Goal: Find contact information: Find contact information

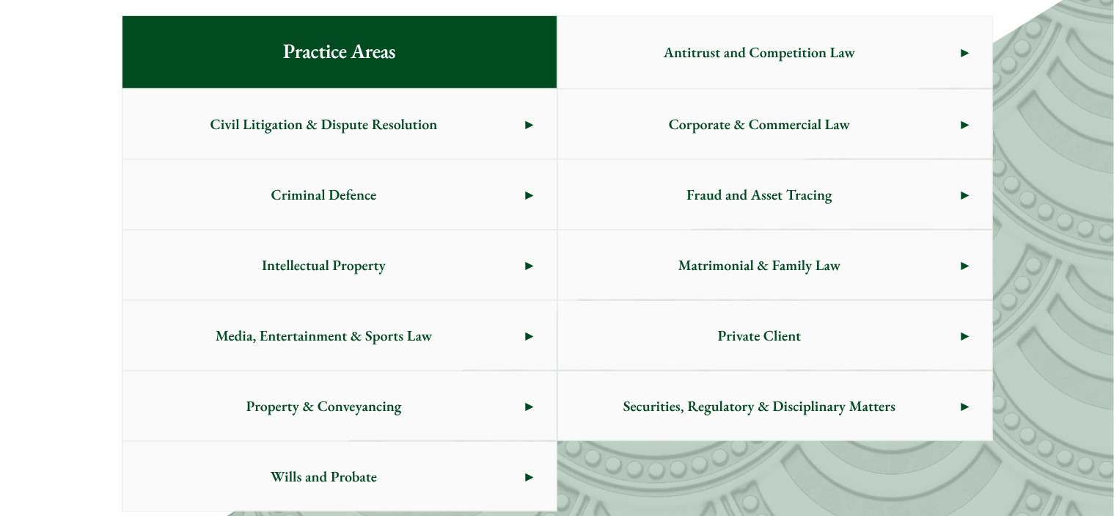
scroll to position [807, 0]
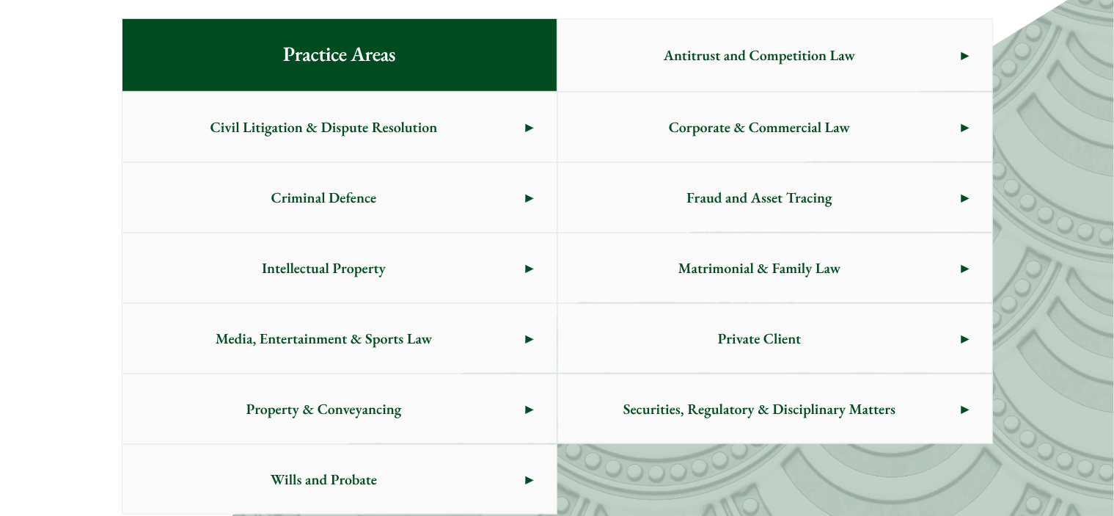
click at [747, 134] on span "Corporate & Commercial Law" at bounding box center [759, 126] width 403 height 69
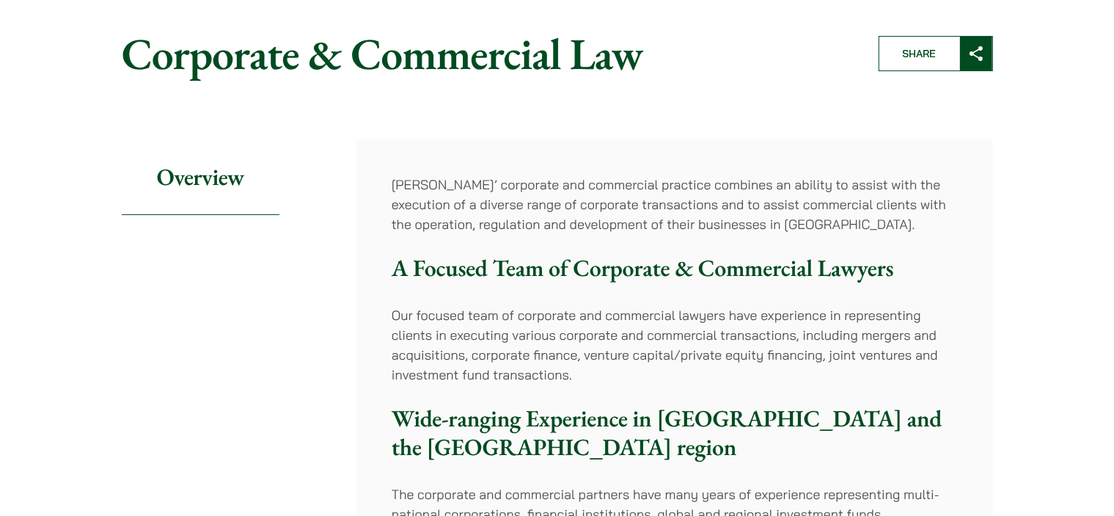
scroll to position [293, 0]
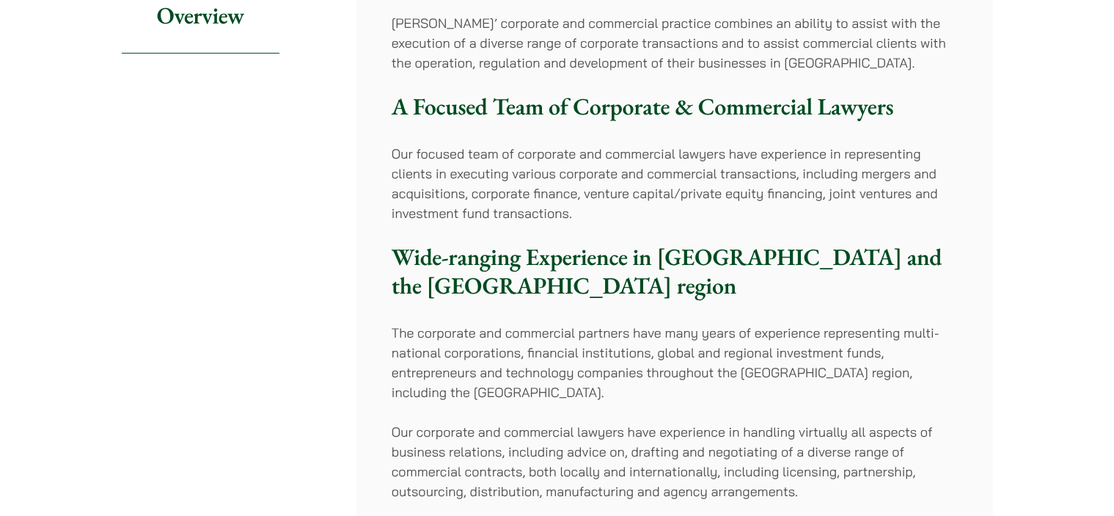
click at [589, 190] on p "Our focused team of corporate and commercial lawyers have experience in represe…" at bounding box center [675, 183] width 566 height 79
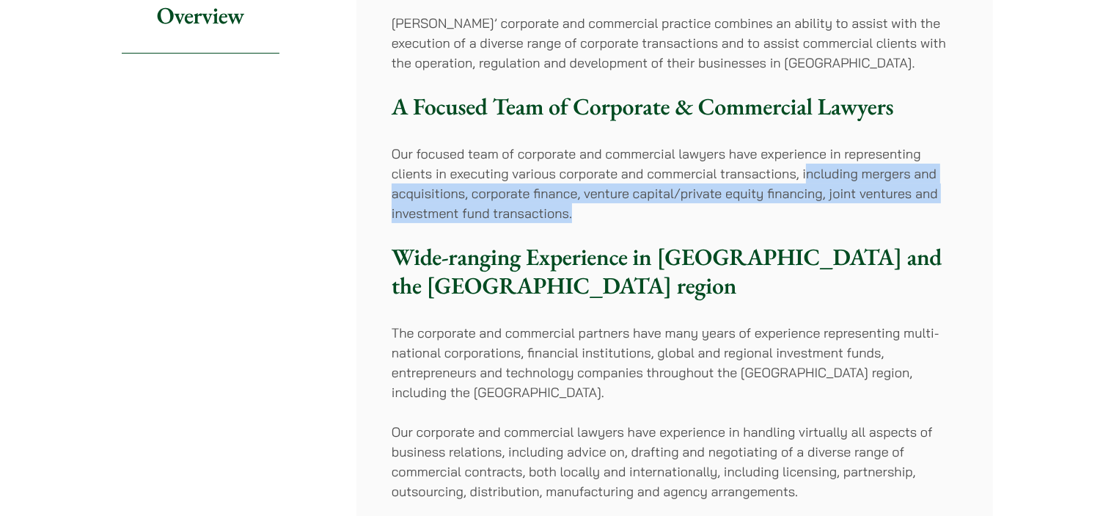
drag, startPoint x: 805, startPoint y: 171, endPoint x: 641, endPoint y: 207, distance: 168.2
click at [641, 207] on p "Our focused team of corporate and commercial lawyers have experience in represe…" at bounding box center [675, 183] width 566 height 79
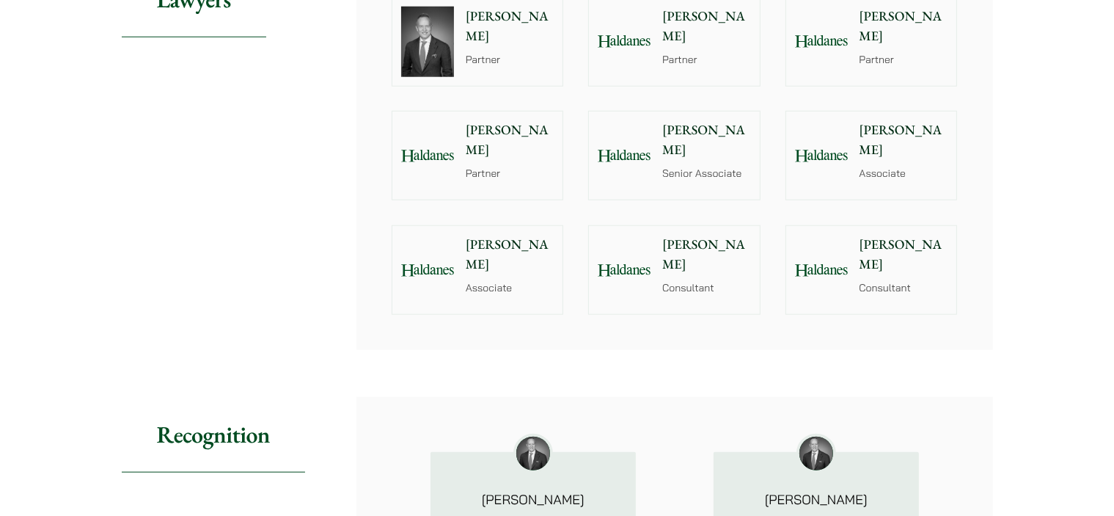
scroll to position [1393, 0]
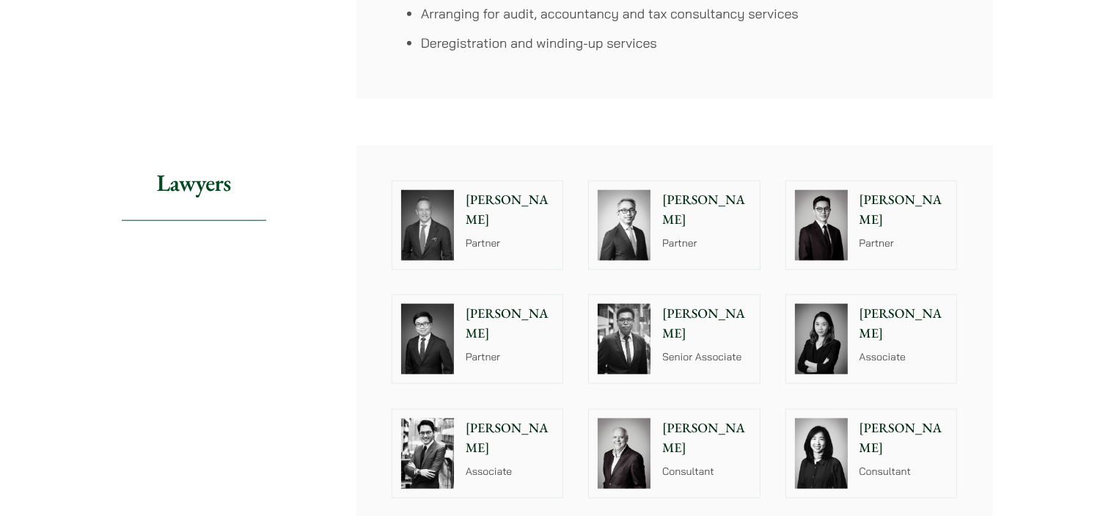
click at [699, 313] on p "Ben Chan" at bounding box center [706, 324] width 89 height 40
click at [884, 310] on p "Ivy Ng" at bounding box center [903, 324] width 89 height 40
click at [505, 422] on p "Christopher Lin" at bounding box center [510, 438] width 89 height 40
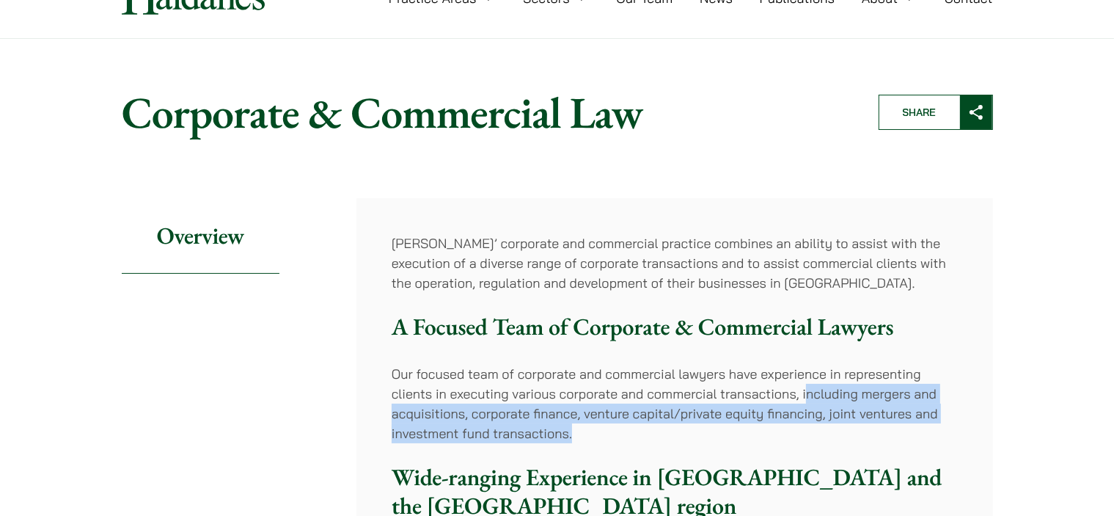
scroll to position [0, 0]
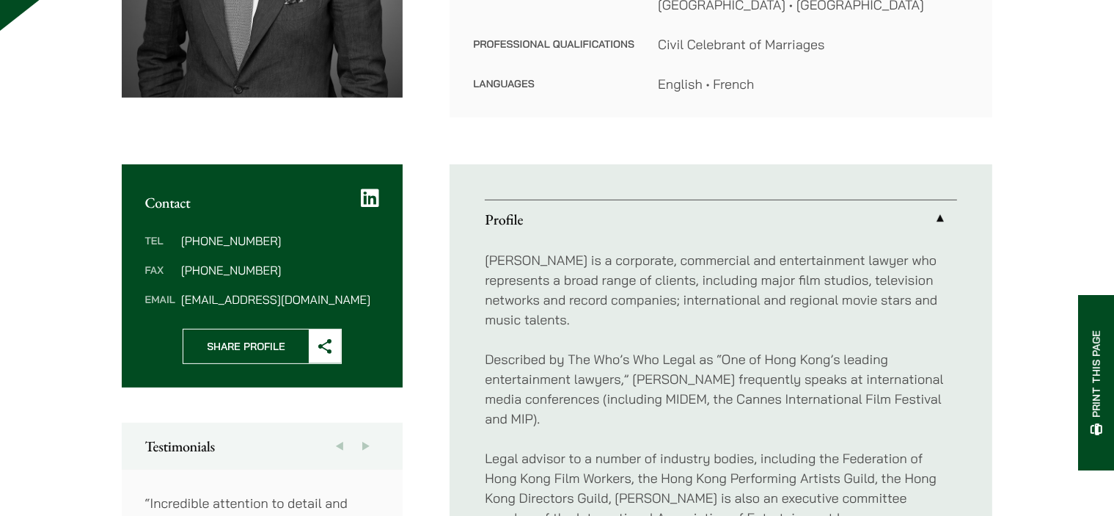
scroll to position [440, 0]
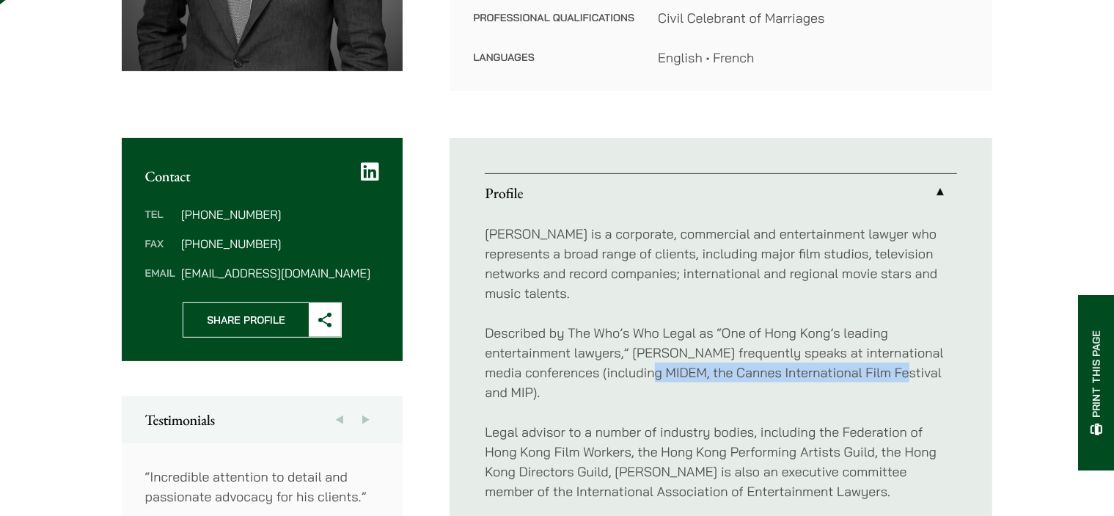
drag, startPoint x: 673, startPoint y: 353, endPoint x: 921, endPoint y: 362, distance: 248.0
click at [921, 362] on p "Described by The Who’s Who Legal as “One of Hong Kong’s leading entertainment l…" at bounding box center [721, 362] width 472 height 79
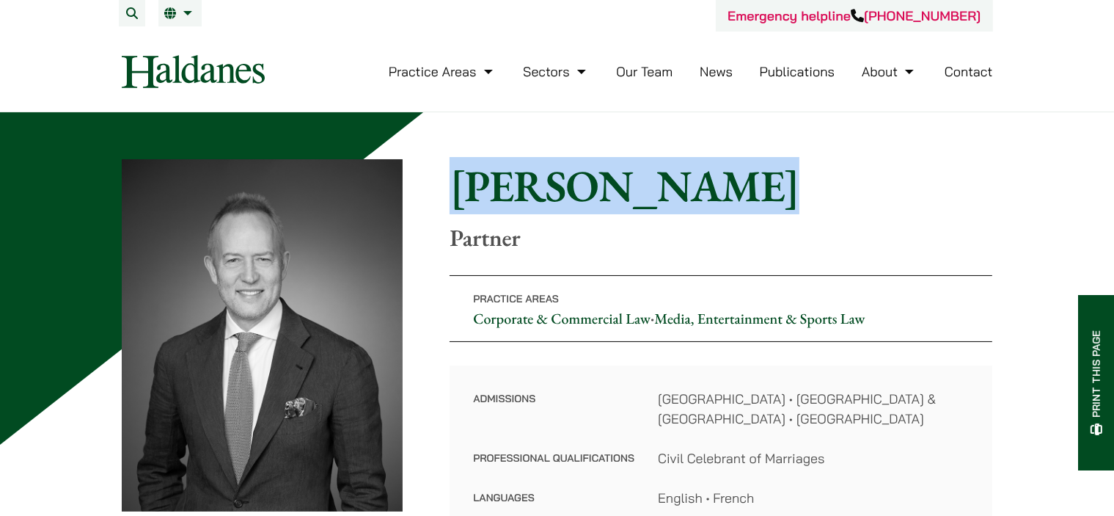
drag, startPoint x: 661, startPoint y: 187, endPoint x: 455, endPoint y: 185, distance: 206.1
click at [455, 185] on h1 "[PERSON_NAME]" at bounding box center [721, 185] width 543 height 53
copy h1 "[PERSON_NAME]"
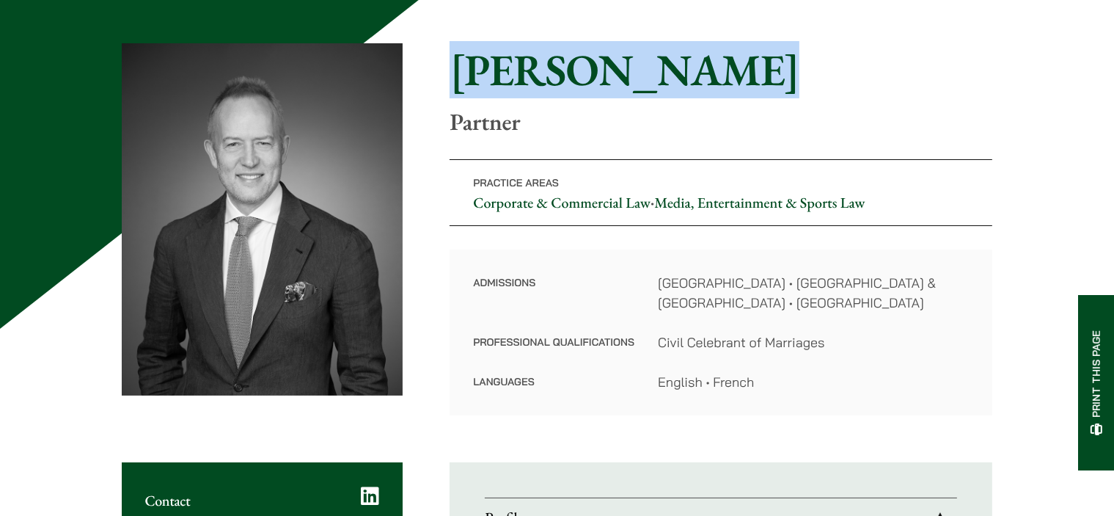
scroll to position [293, 0]
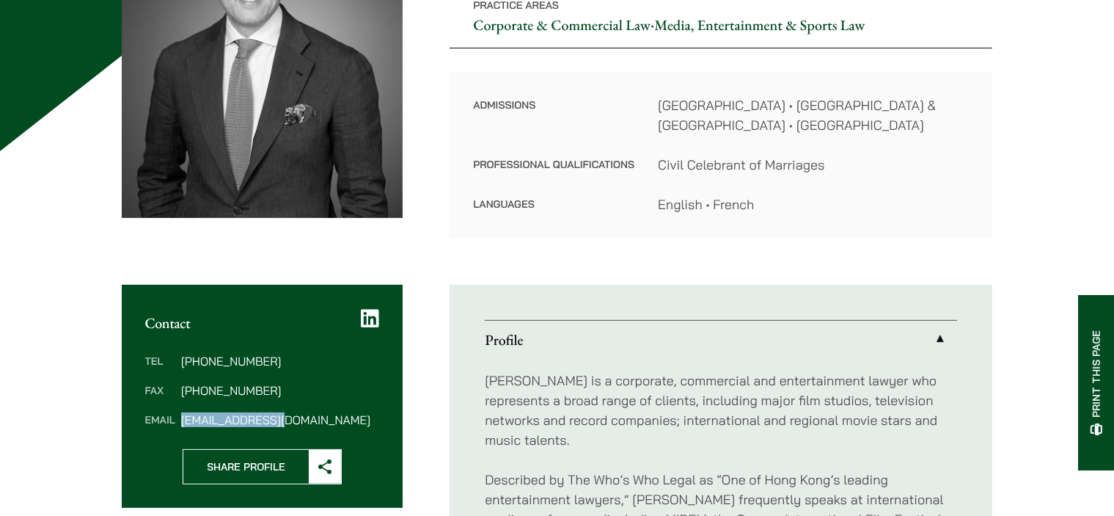
drag, startPoint x: 296, startPoint y: 421, endPoint x: 179, endPoint y: 419, distance: 116.6
click at [179, 419] on dl "Tel [PHONE_NUMBER] Fax [PHONE_NUMBER] Email [EMAIL_ADDRESS][DOMAIN_NAME]" at bounding box center [262, 390] width 235 height 70
copy dd "[EMAIL_ADDRESS][DOMAIN_NAME]"
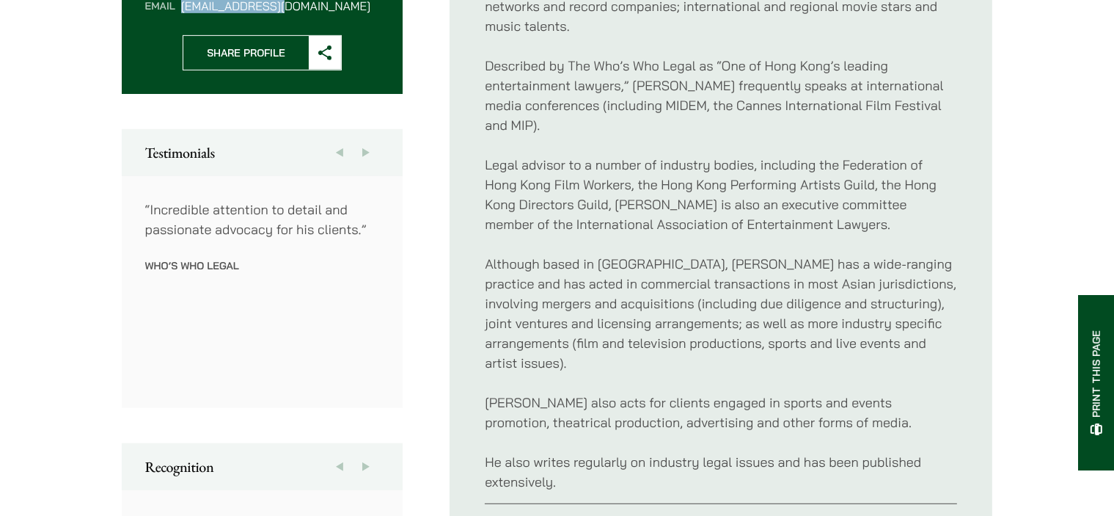
scroll to position [733, 0]
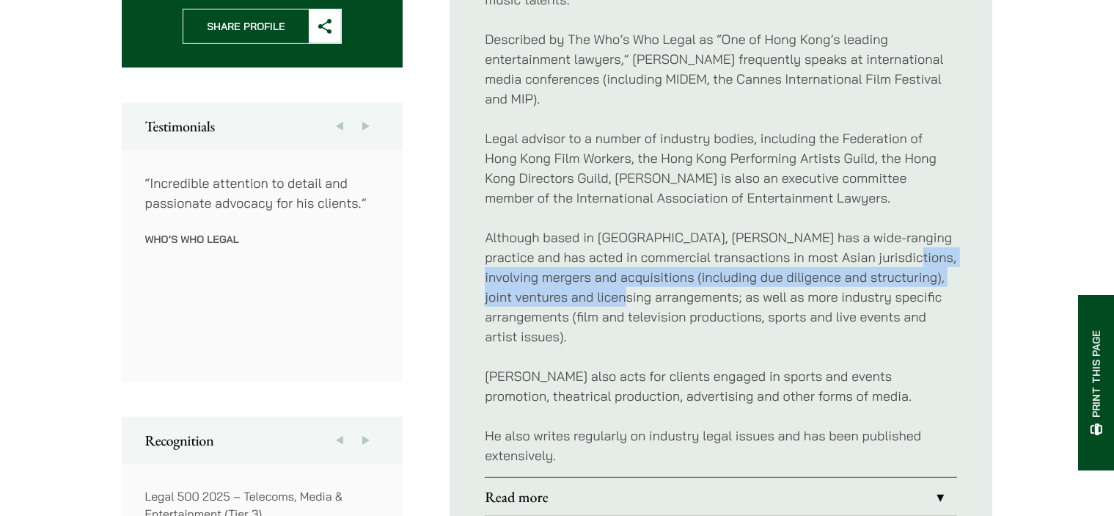
drag, startPoint x: 484, startPoint y: 257, endPoint x: 708, endPoint y: 277, distance: 225.3
click at [708, 277] on p "Although based in [GEOGRAPHIC_DATA], [PERSON_NAME] has a wide-ranging practice …" at bounding box center [721, 286] width 472 height 119
copy p "mergers and acquisitions (including due diligence and structuring), joint ventu…"
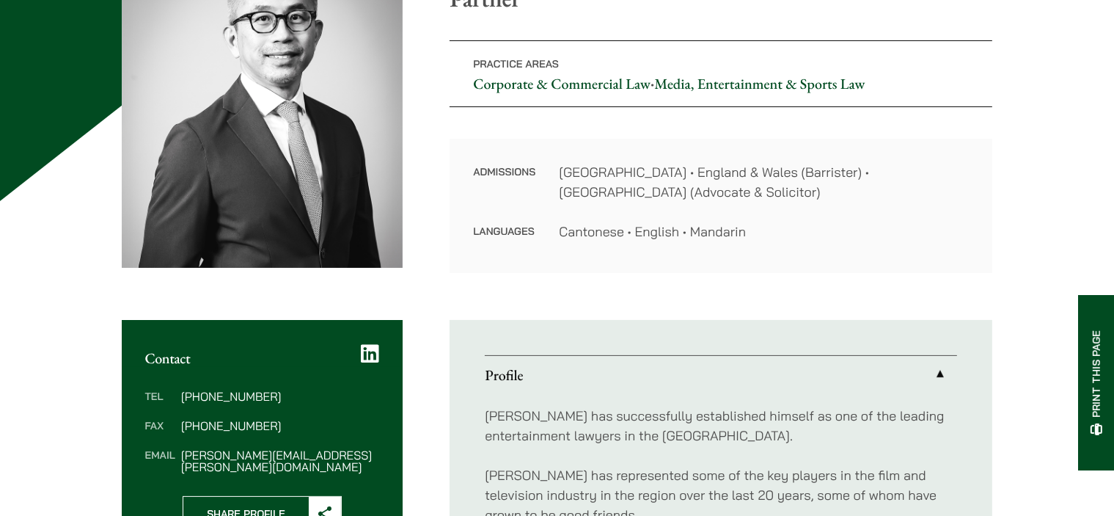
scroll to position [293, 0]
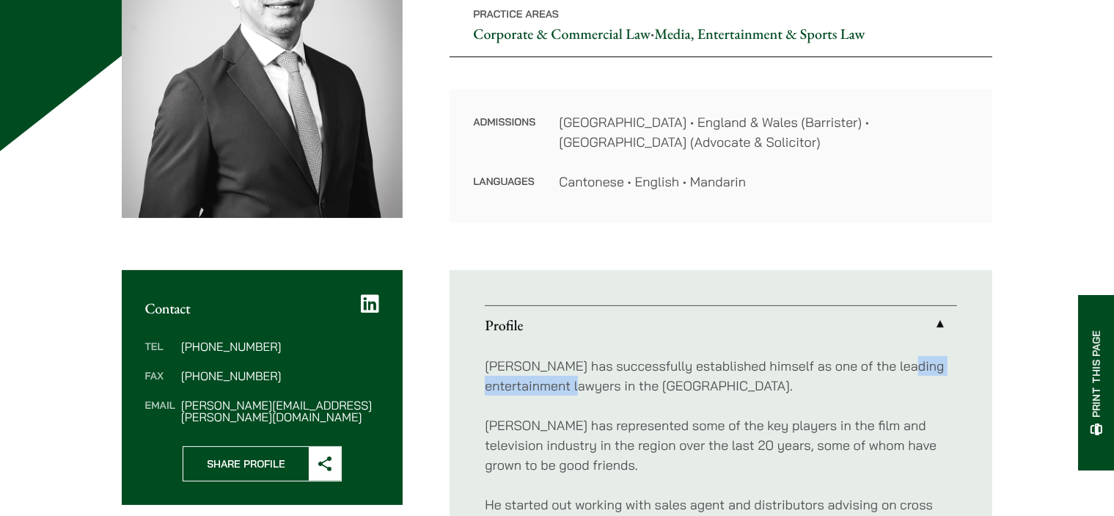
drag, startPoint x: 495, startPoint y: 392, endPoint x: 617, endPoint y: 389, distance: 122.5
click at [617, 389] on p "Michael has successfully established himself as one of the leading entertainmen…" at bounding box center [721, 376] width 472 height 40
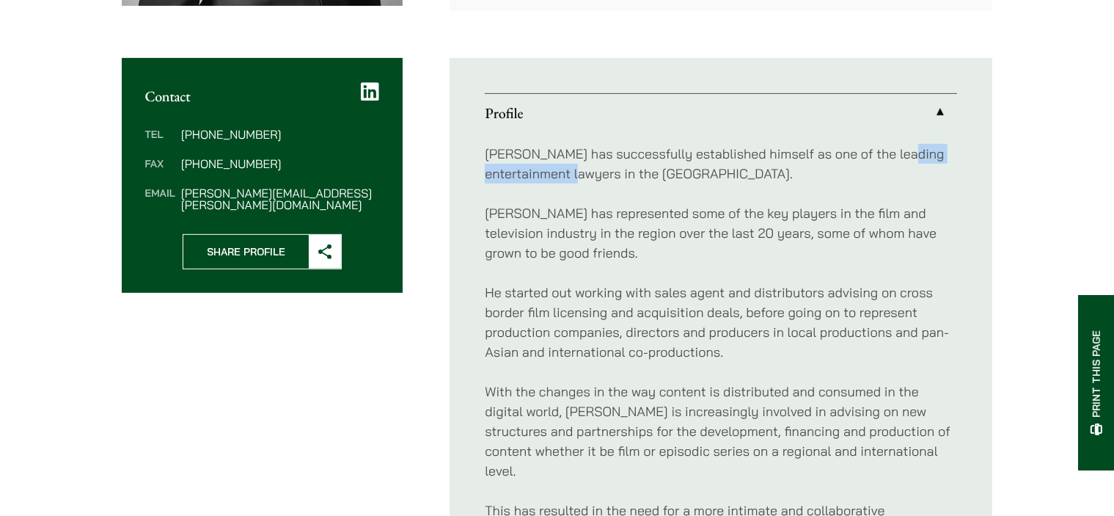
scroll to position [513, 0]
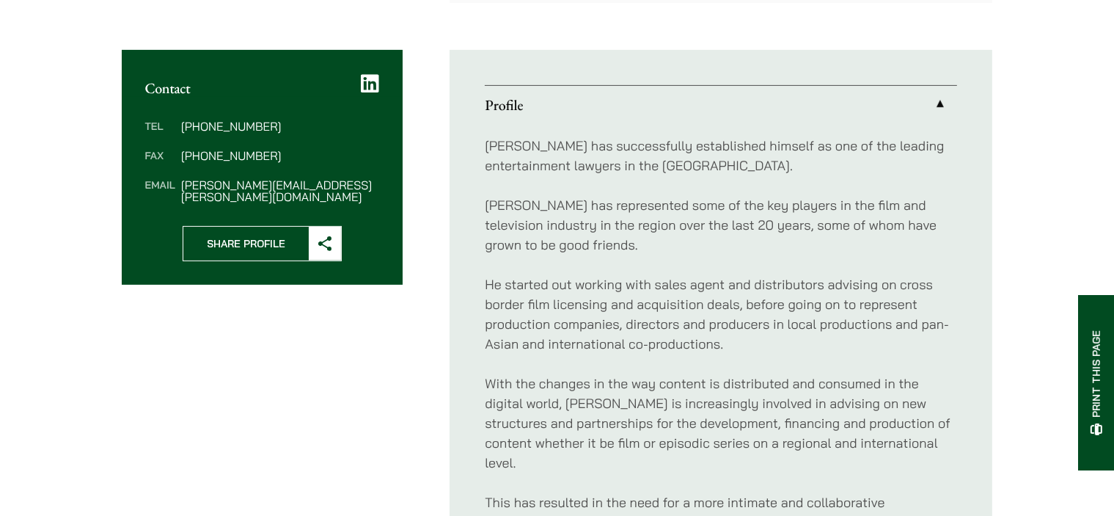
click at [748, 265] on div "Michael has successfully established himself as one of the leading entertainmen…" at bounding box center [721, 492] width 472 height 736
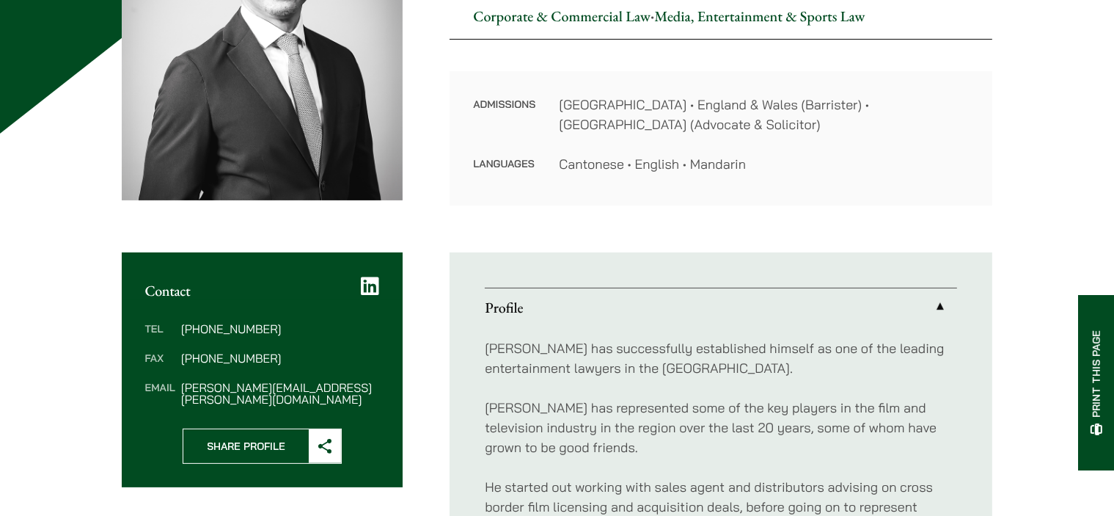
scroll to position [440, 0]
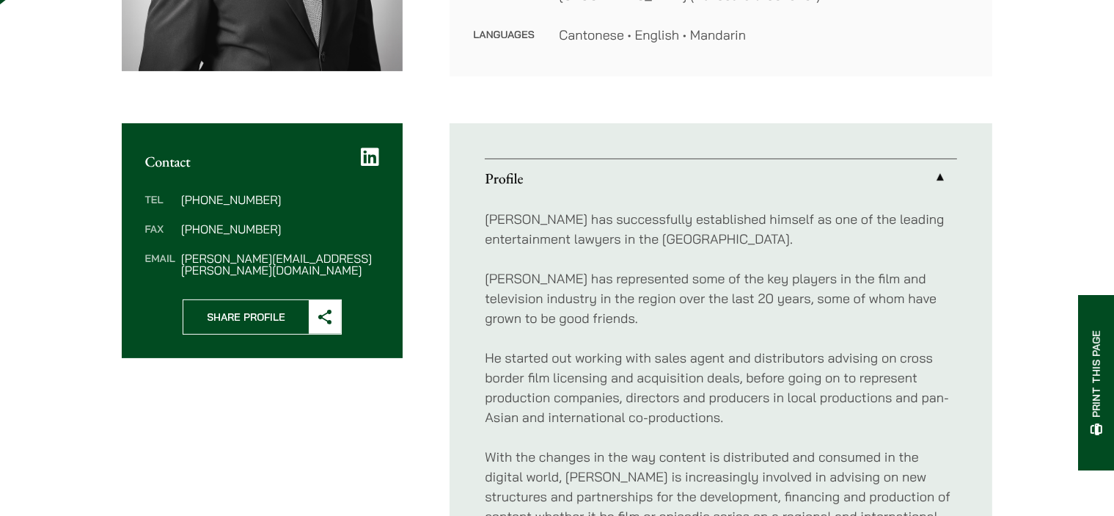
click at [663, 299] on p "Michael has represented some of the key players in the film and television indu…" at bounding box center [721, 297] width 472 height 59
drag, startPoint x: 723, startPoint y: 281, endPoint x: 503, endPoint y: 293, distance: 220.3
click at [503, 293] on p "Michael has represented some of the key players in the film and television indu…" at bounding box center [721, 297] width 472 height 59
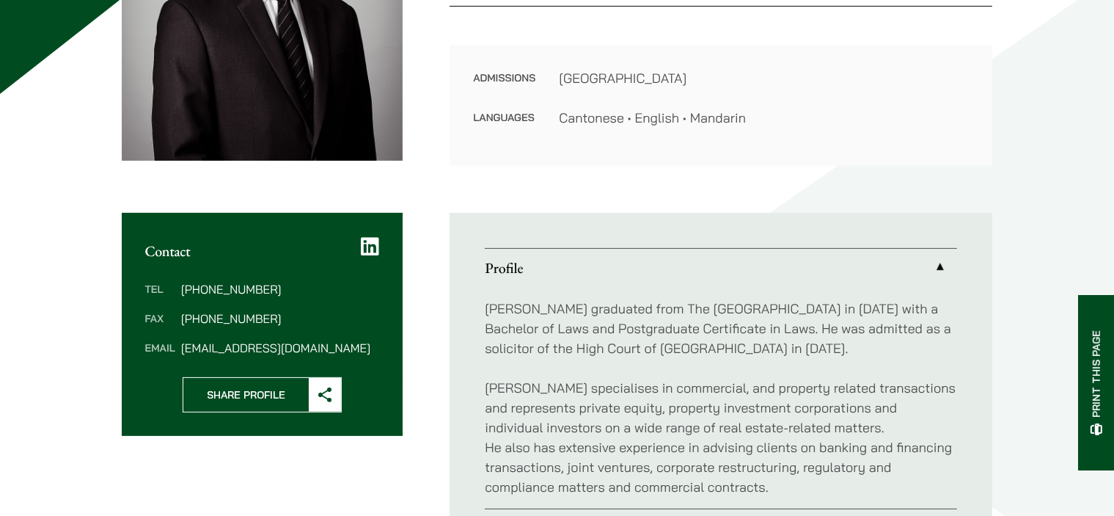
scroll to position [367, 0]
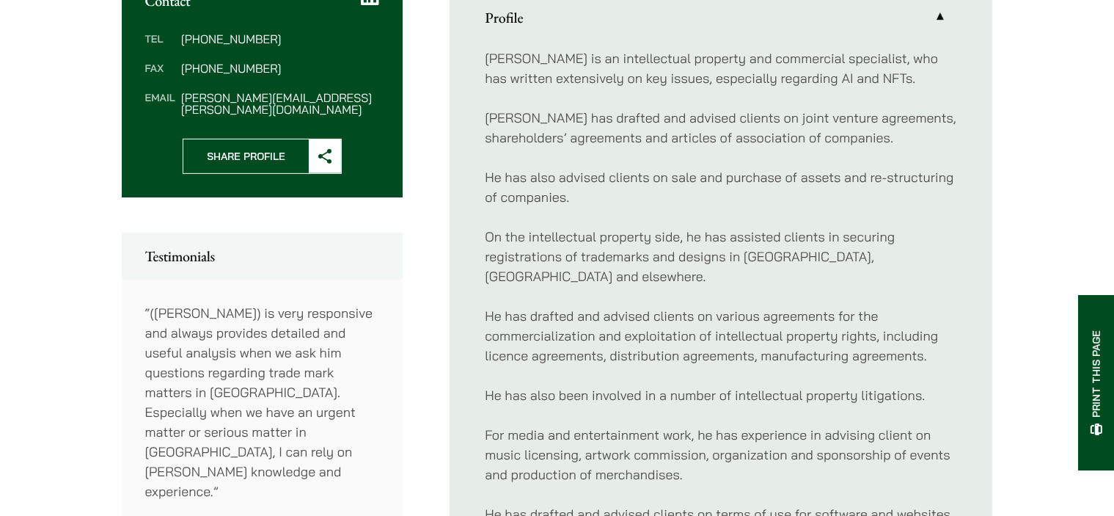
scroll to position [660, 0]
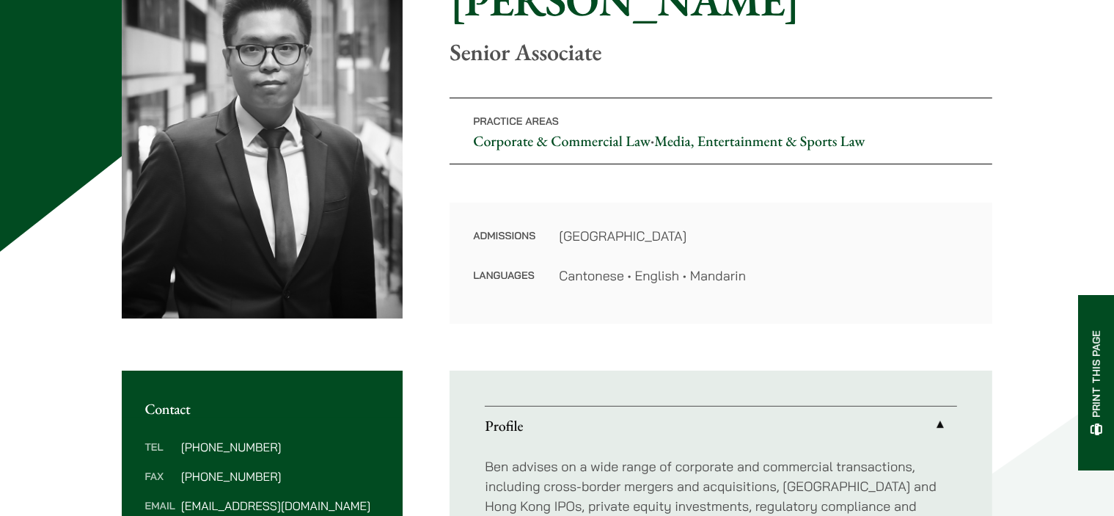
scroll to position [147, 0]
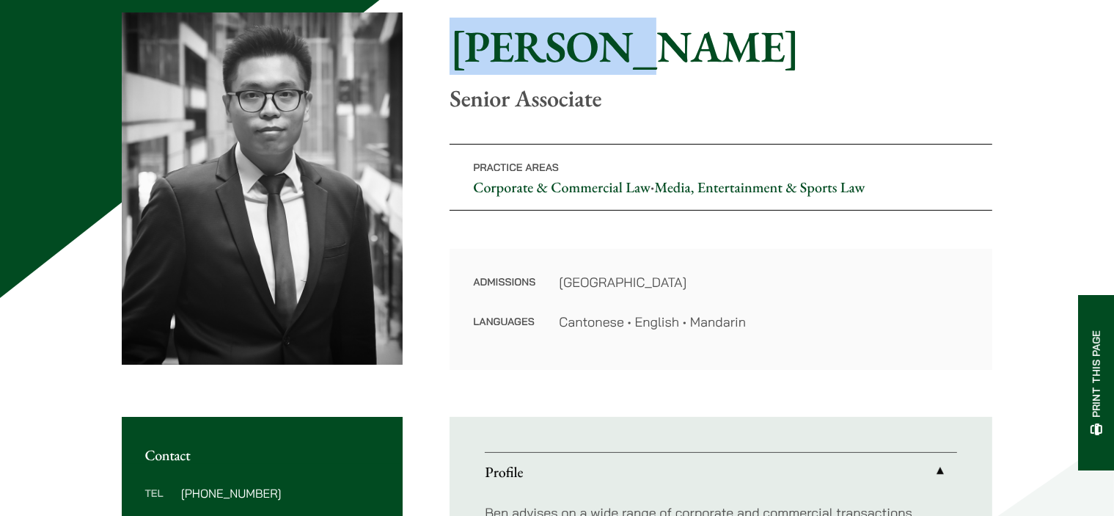
drag, startPoint x: 579, startPoint y: 57, endPoint x: 458, endPoint y: 60, distance: 121.8
click at [458, 60] on h1 "Ben Chan" at bounding box center [721, 46] width 543 height 53
copy h1 "Ben Chan"
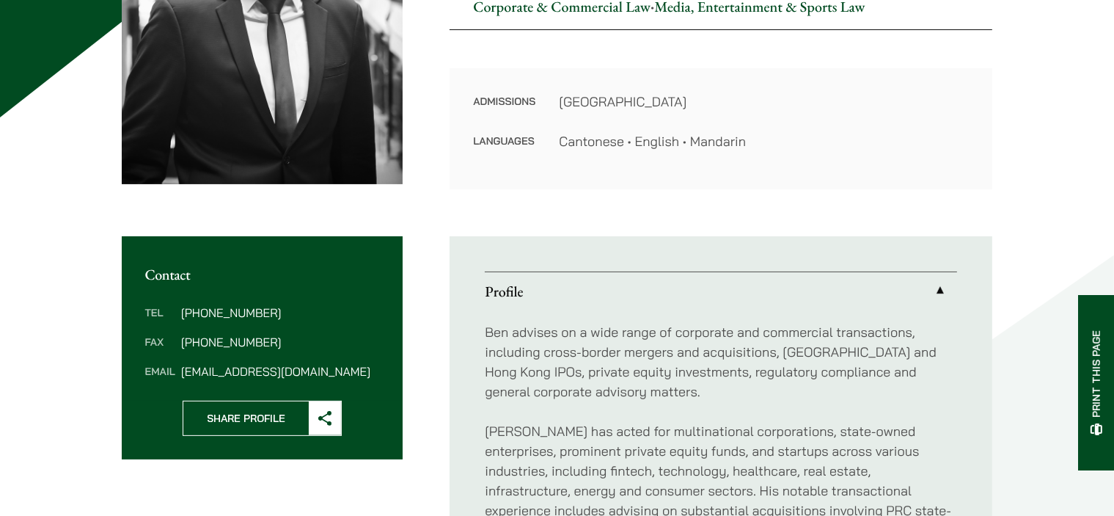
scroll to position [367, 0]
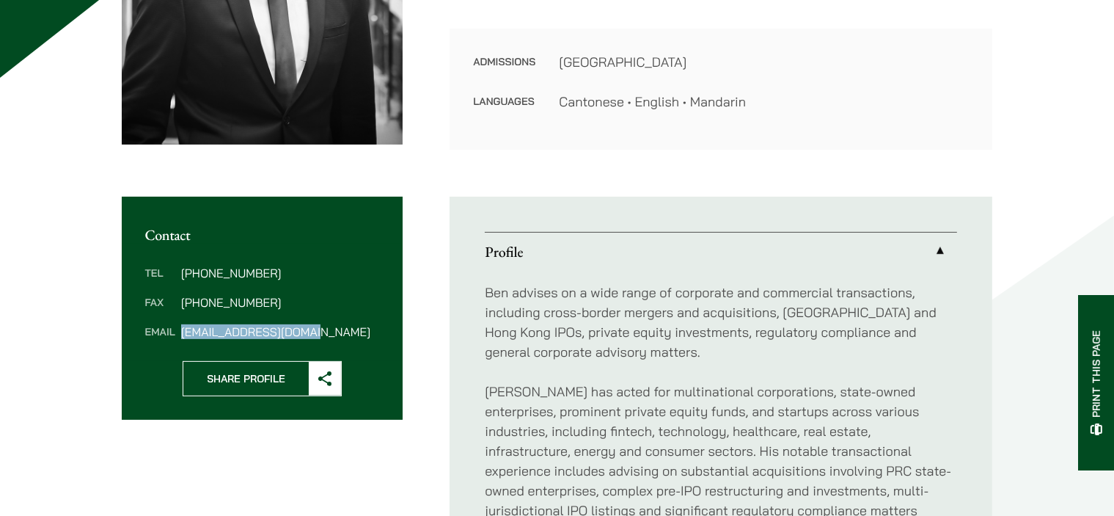
drag, startPoint x: 337, startPoint y: 324, endPoint x: 180, endPoint y: 325, distance: 156.9
click at [180, 325] on dl "Tel (852) 2230 2877 Fax (852) 2845 1637 Email ben.chan@haldanes.com" at bounding box center [262, 302] width 235 height 70
copy dd "ben.chan@haldanes.com"
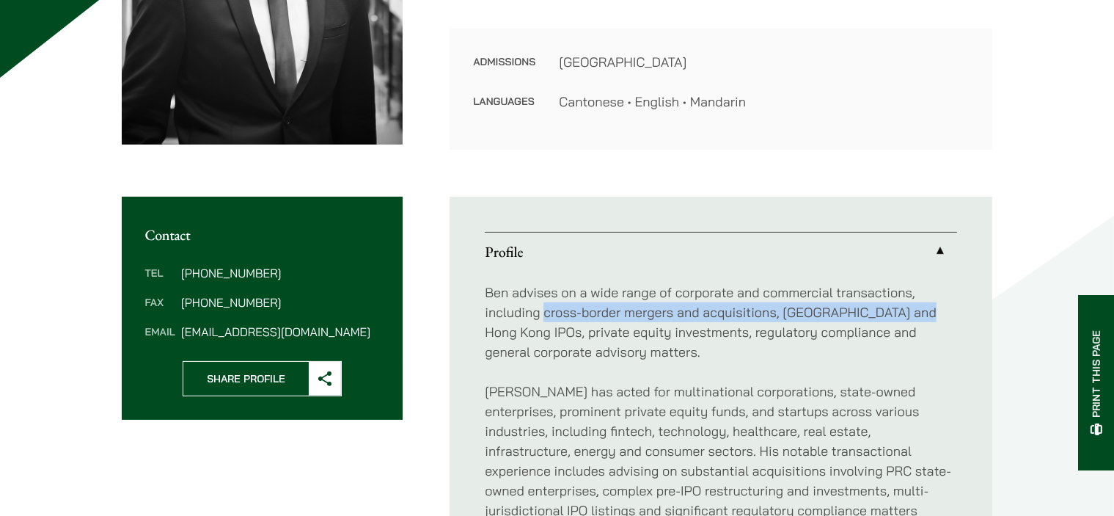
drag, startPoint x: 544, startPoint y: 316, endPoint x: 927, endPoint y: 314, distance: 382.8
click at [927, 314] on p "Ben advises on a wide range of corporate and commercial transactions, including…" at bounding box center [721, 321] width 472 height 79
copy p "cross-border mergers and acquisitions, US and Hong Kong IPOs"
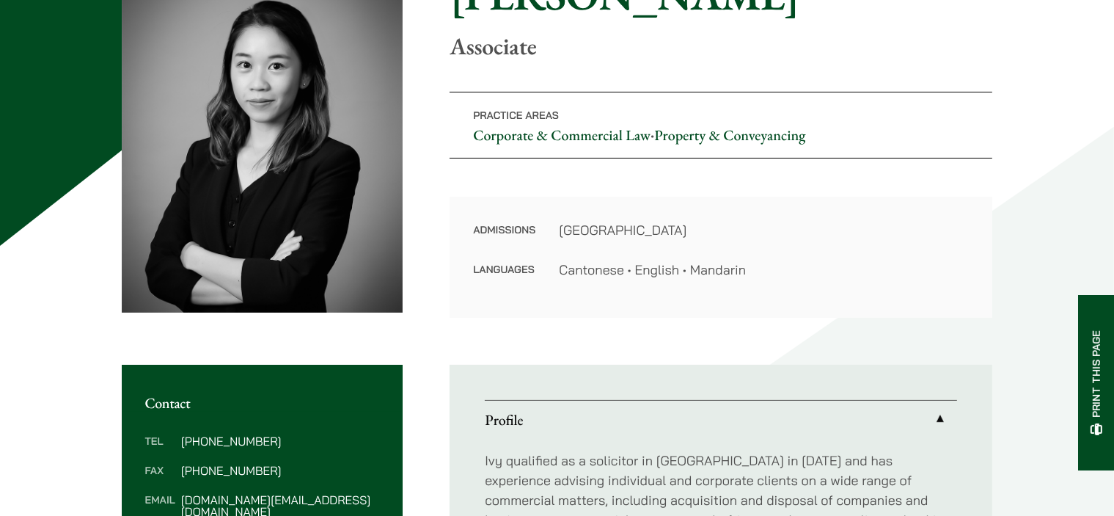
scroll to position [367, 0]
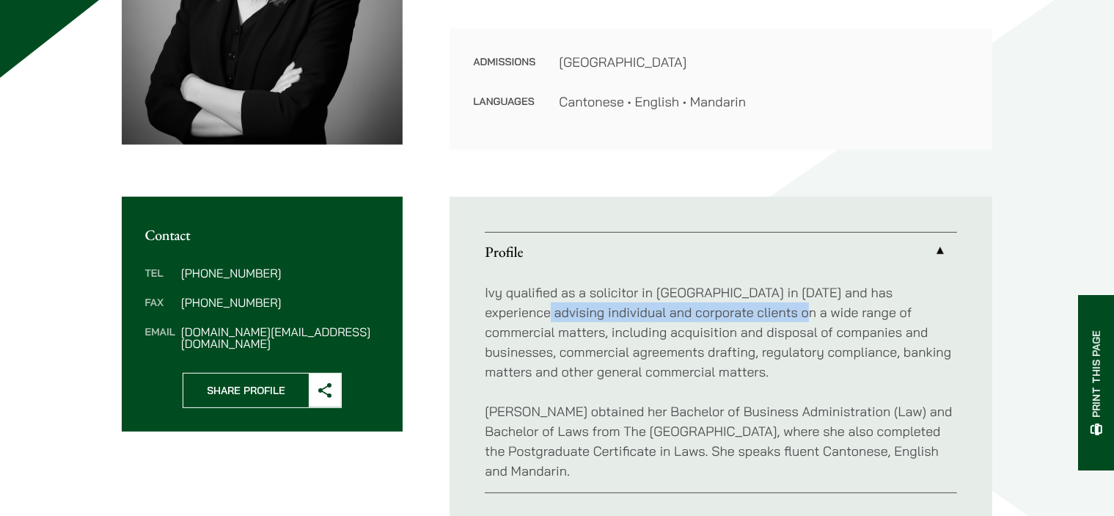
drag, startPoint x: 486, startPoint y: 312, endPoint x: 766, endPoint y: 309, distance: 279.4
click at [749, 309] on p "Ivy qualified as a solicitor in Hong Kong in 2020 and has experience advising i…" at bounding box center [721, 331] width 472 height 99
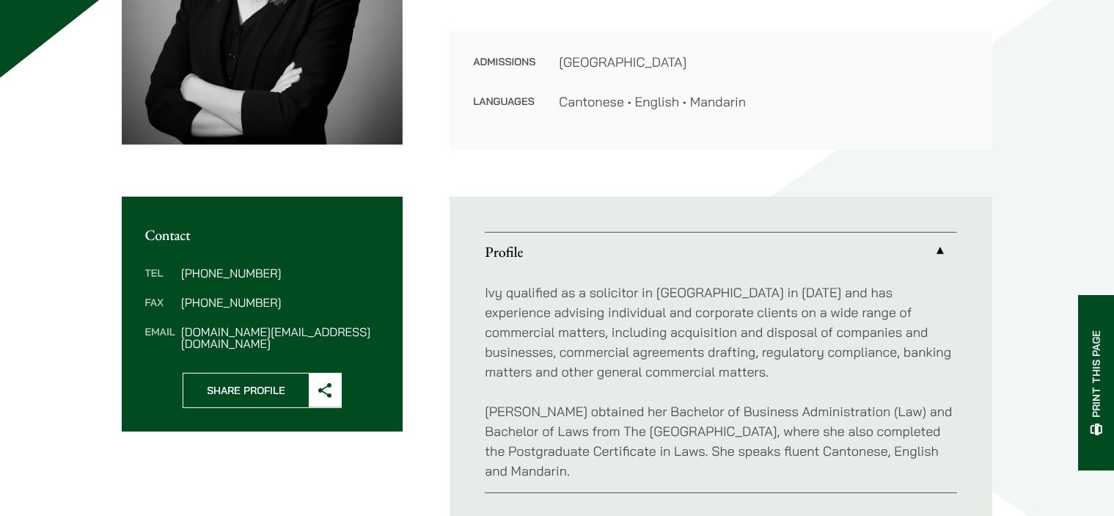
click at [885, 312] on p "Ivy qualified as a solicitor in Hong Kong in 2020 and has experience advising i…" at bounding box center [721, 331] width 472 height 99
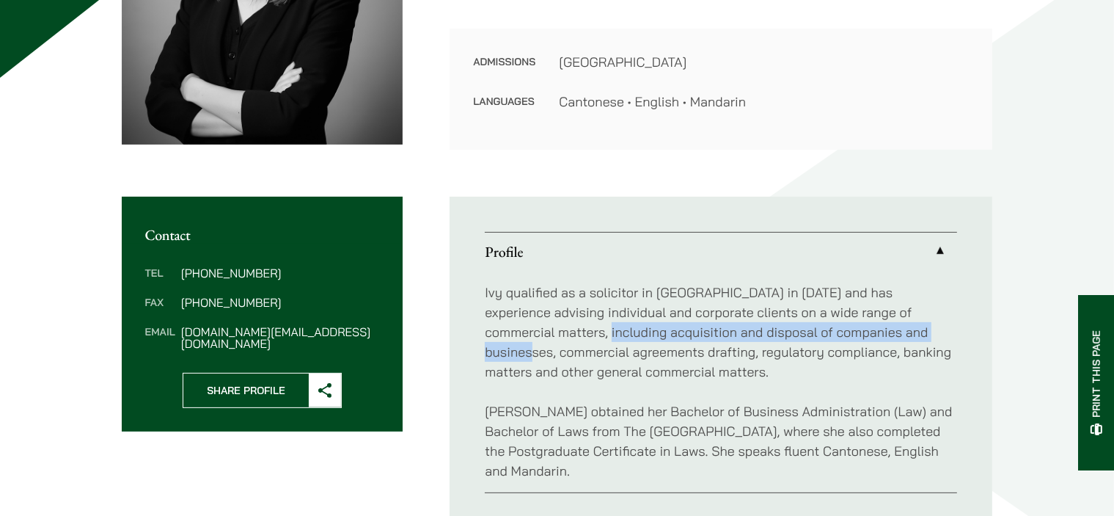
drag, startPoint x: 546, startPoint y: 329, endPoint x: 925, endPoint y: 328, distance: 378.4
click at [925, 328] on p "Ivy qualified as a solicitor in Hong Kong in 2020 and has experience advising i…" at bounding box center [721, 331] width 472 height 99
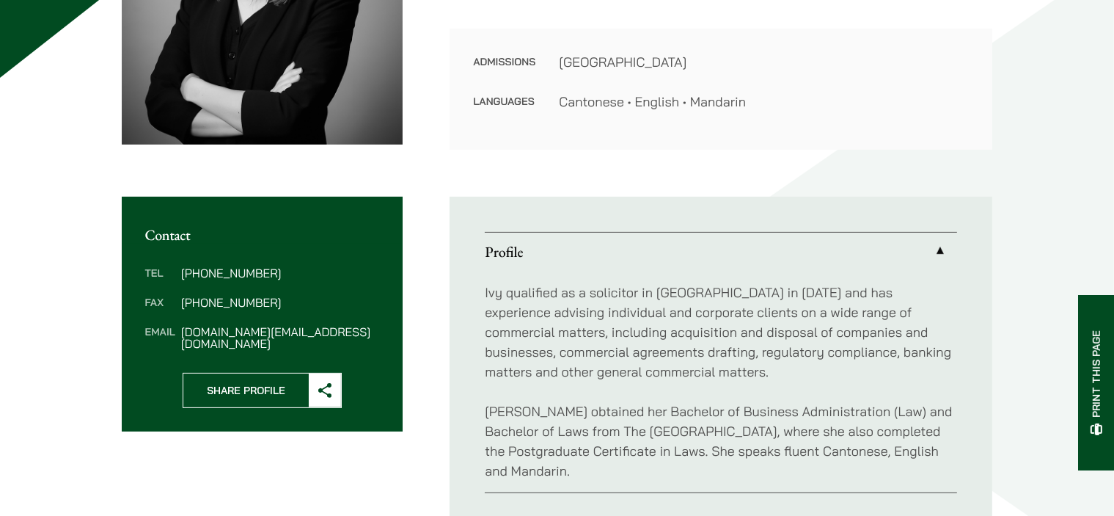
click at [792, 350] on p "Ivy qualified as a solicitor in Hong Kong in 2020 and has experience advising i…" at bounding box center [721, 331] width 472 height 99
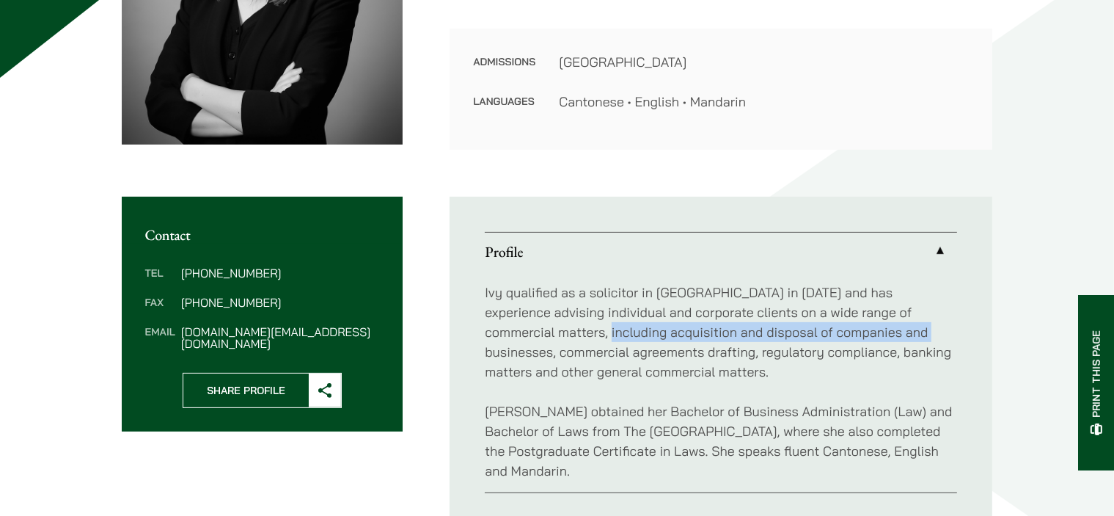
drag, startPoint x: 601, startPoint y: 331, endPoint x: 871, endPoint y: 325, distance: 270.7
click at [871, 325] on p "Ivy qualified as a solicitor in Hong Kong in 2020 and has experience advising i…" at bounding box center [721, 331] width 472 height 99
copy p "acquisition and disposal of companies and businesses"
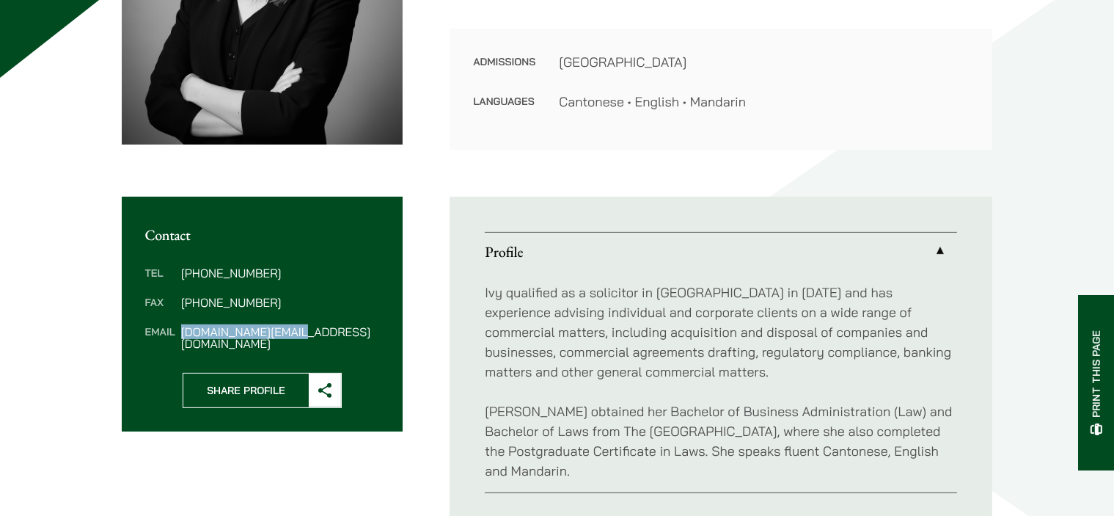
drag, startPoint x: 307, startPoint y: 326, endPoint x: 178, endPoint y: 329, distance: 128.4
click at [178, 329] on dl "Tel (852) 2230 2800 Fax (852) 2845 1637 Email ivy.ng@haldanes.com" at bounding box center [262, 308] width 235 height 82
copy dd "ivy.ng@haldanes.com"
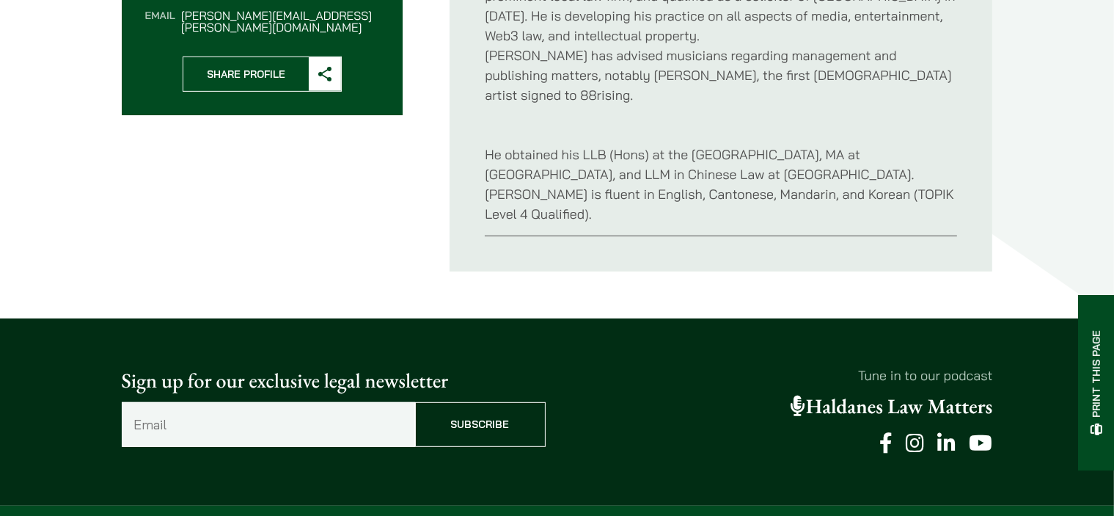
scroll to position [733, 0]
